Goal: Task Accomplishment & Management: Manage account settings

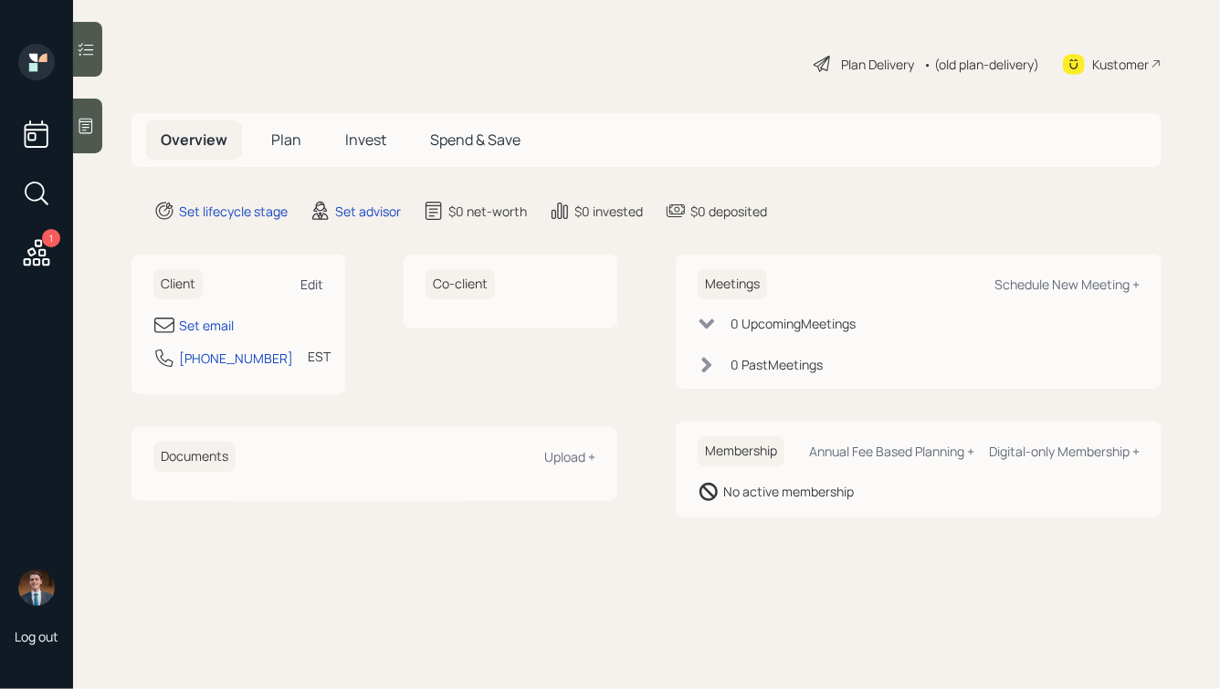
click at [318, 285] on div "Edit" at bounding box center [311, 284] width 23 height 17
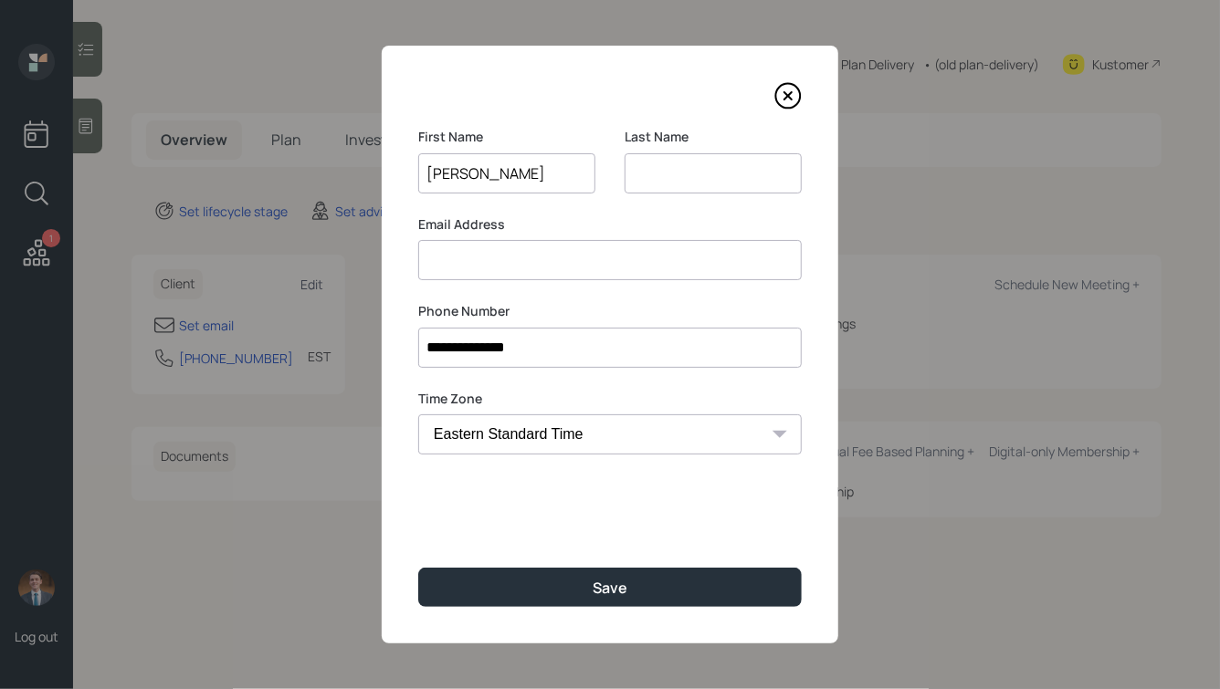
type input "[PERSON_NAME]"
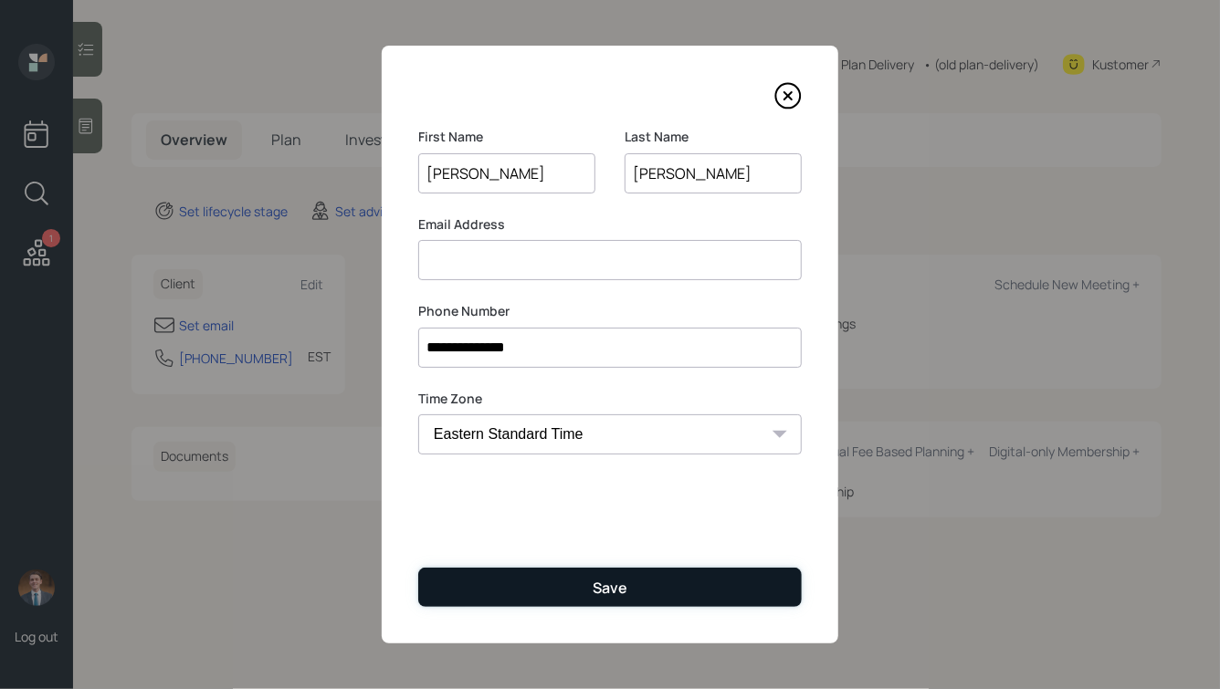
click at [548, 584] on button "Save" at bounding box center [610, 587] width 384 height 39
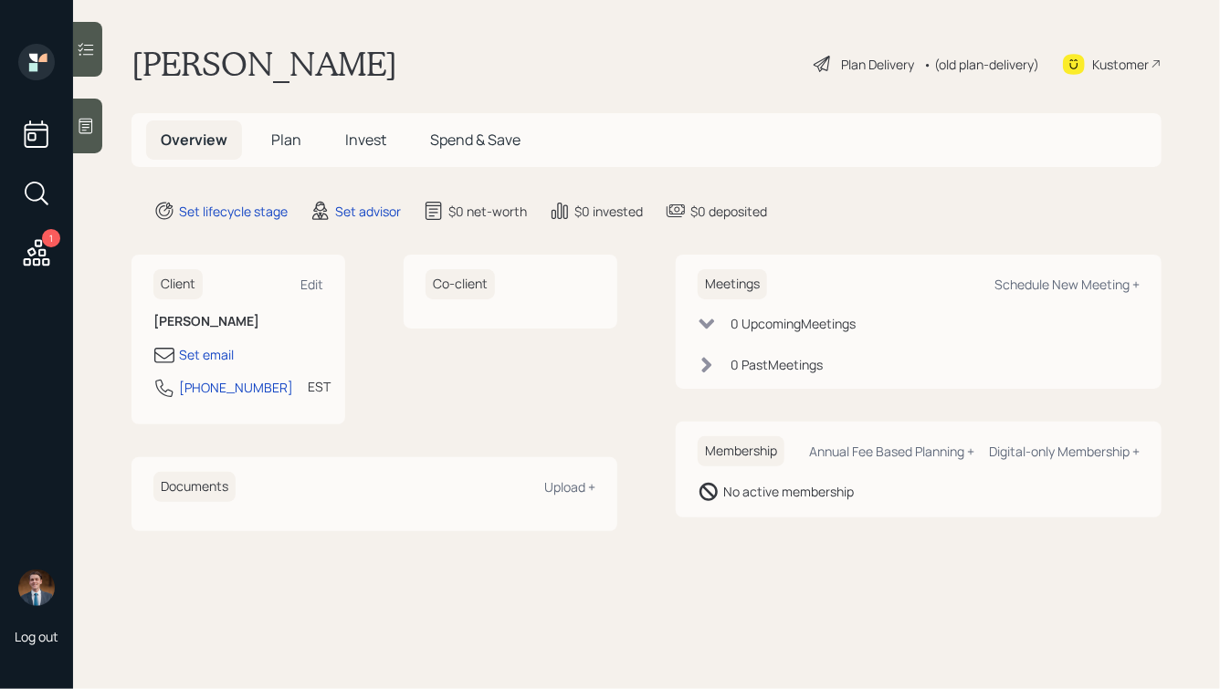
click at [82, 130] on icon at bounding box center [86, 127] width 14 height 16
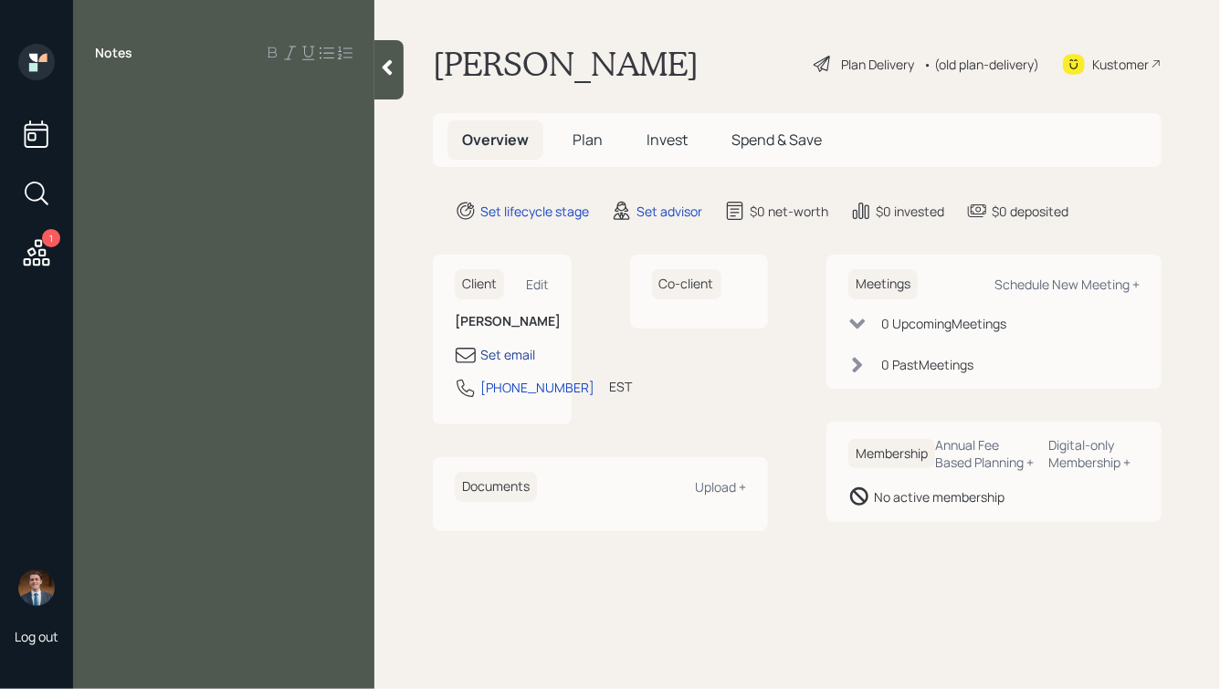
click at [505, 354] on div "Set email" at bounding box center [507, 354] width 55 height 19
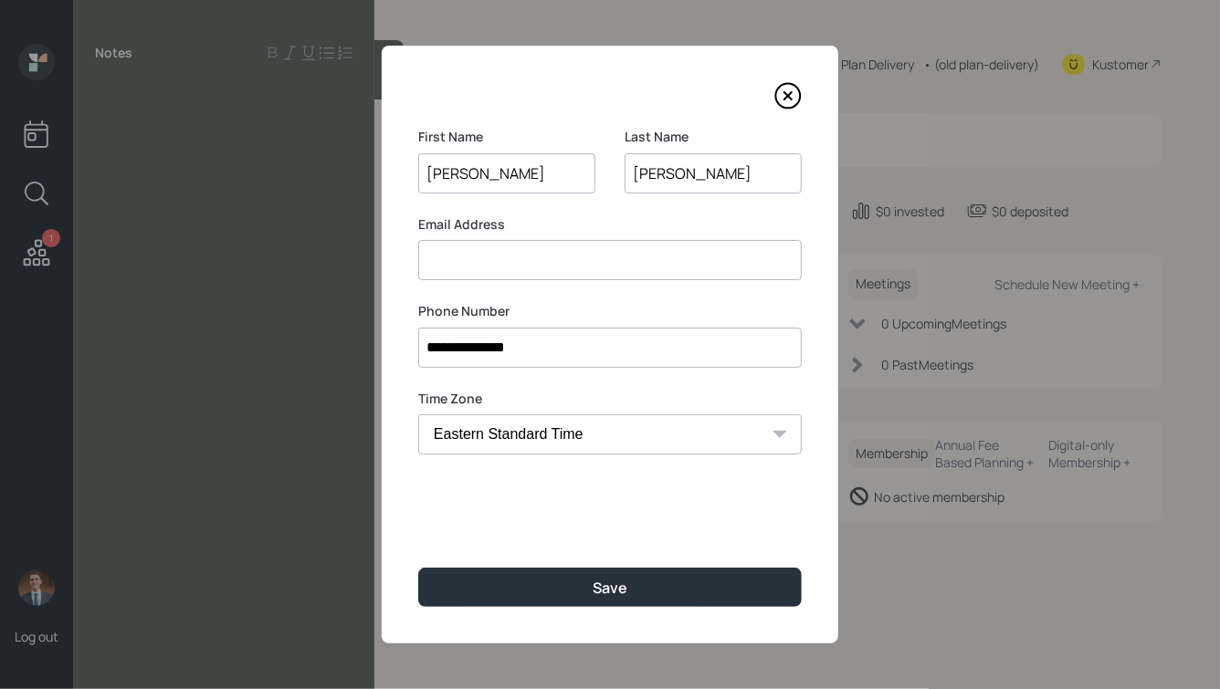
click at [526, 258] on input at bounding box center [610, 260] width 384 height 40
type input "[EMAIL_ADDRESS][DOMAIN_NAME]"
click at [682, 174] on input "[PERSON_NAME]" at bounding box center [713, 173] width 177 height 40
click at [512, 260] on input "[EMAIL_ADDRESS][DOMAIN_NAME]" at bounding box center [610, 260] width 384 height 40
drag, startPoint x: 593, startPoint y: 581, endPoint x: 676, endPoint y: 290, distance: 302.0
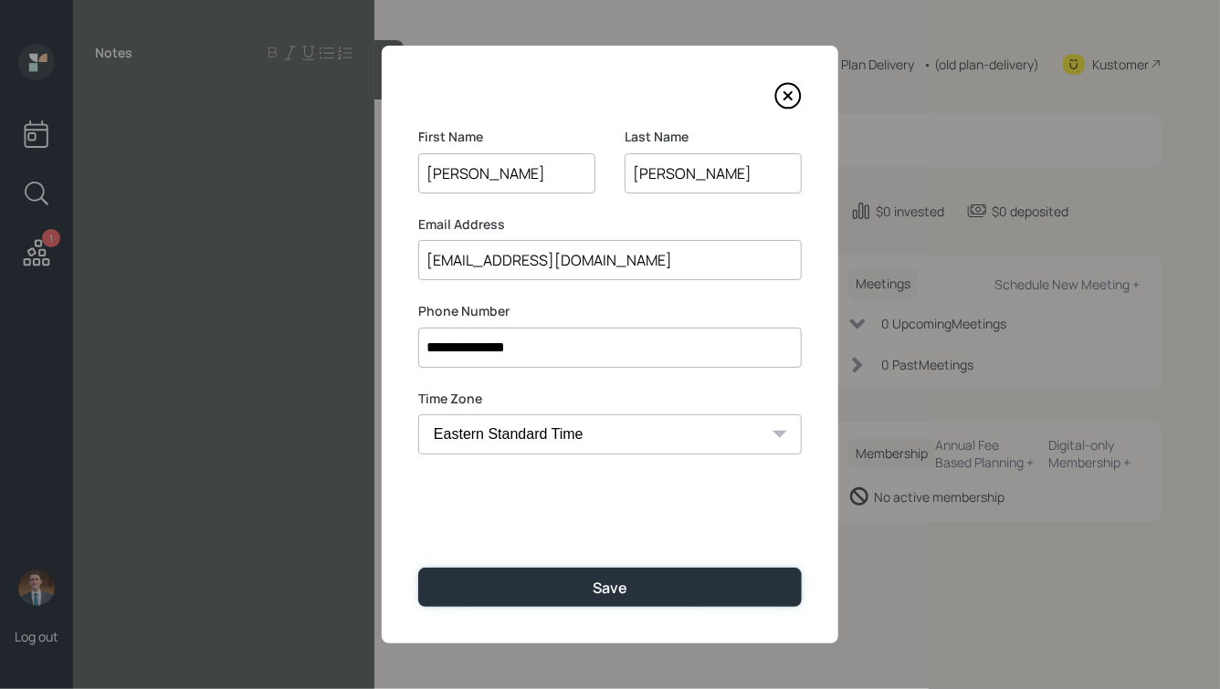
click at [676, 291] on div "**********" at bounding box center [610, 345] width 457 height 598
click at [549, 349] on input "**********" at bounding box center [610, 348] width 384 height 40
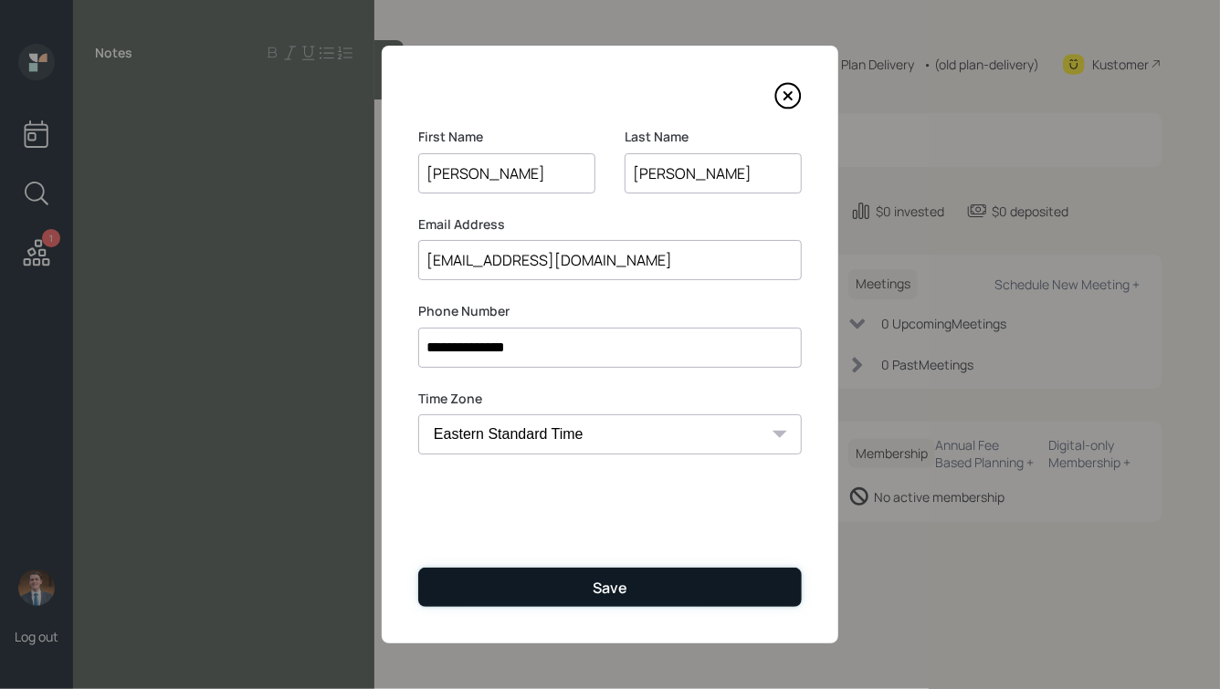
click at [577, 594] on button "Save" at bounding box center [610, 587] width 384 height 39
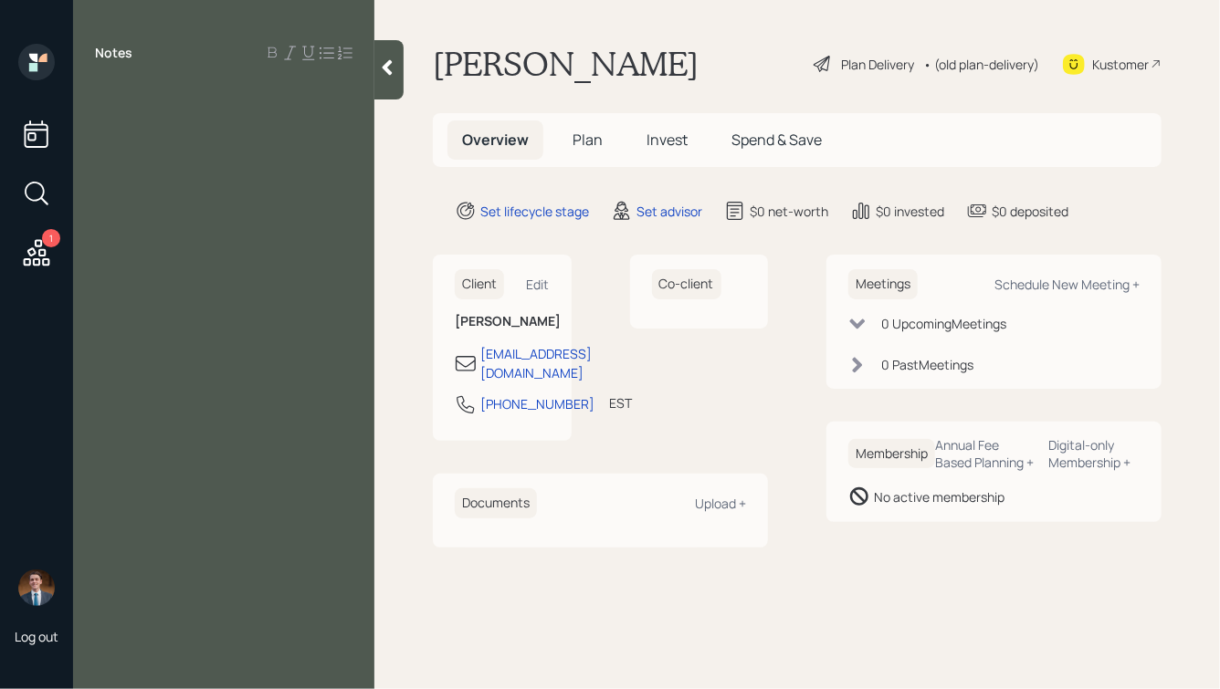
click at [393, 83] on div at bounding box center [388, 69] width 29 height 59
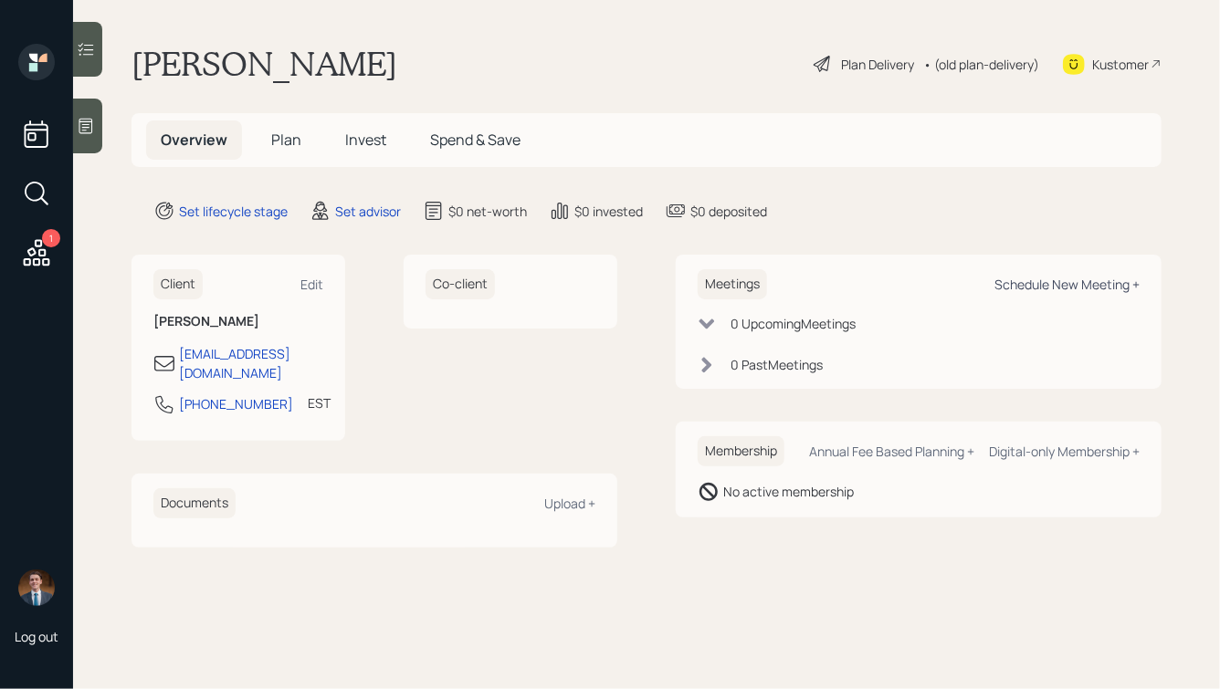
click at [1057, 279] on div "Schedule New Meeting +" at bounding box center [1066, 284] width 145 height 17
select select "round-[PERSON_NAME]"
